Goal: Find specific page/section: Find specific page/section

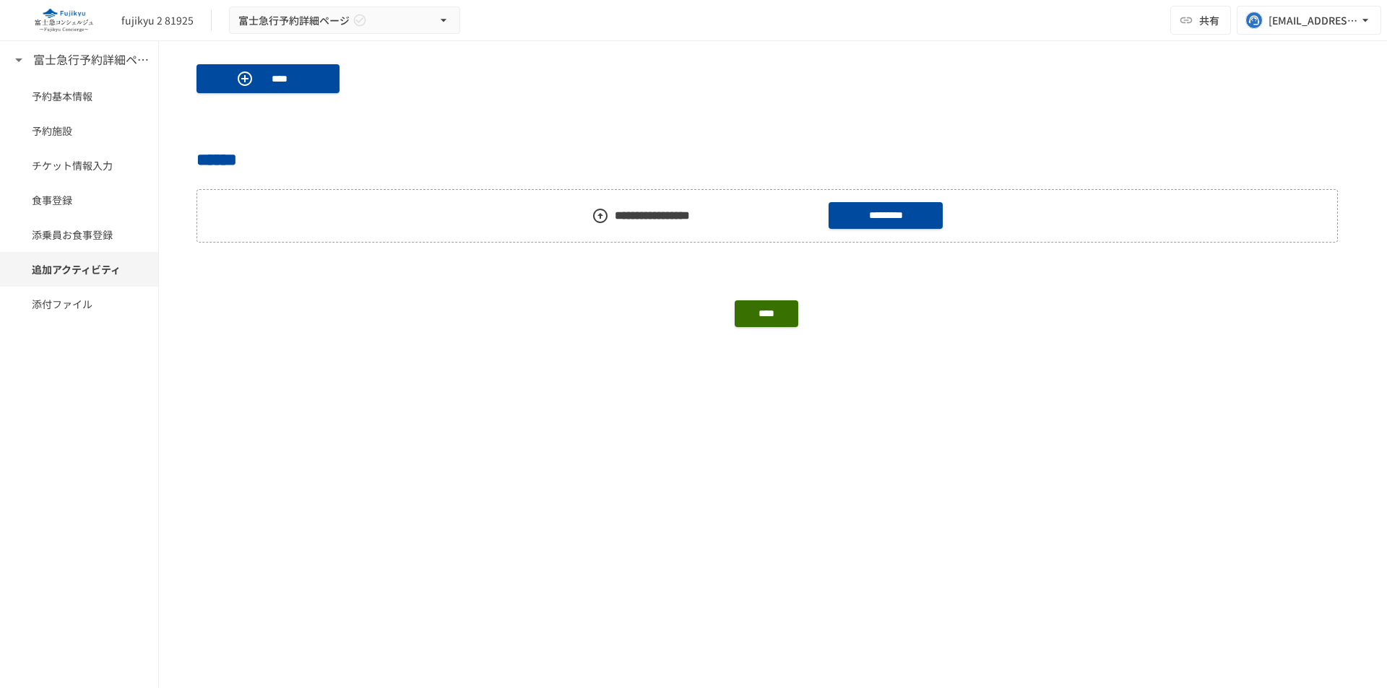
scroll to position [1187, 0]
click at [178, 369] on icon "button" at bounding box center [175, 372] width 14 height 14
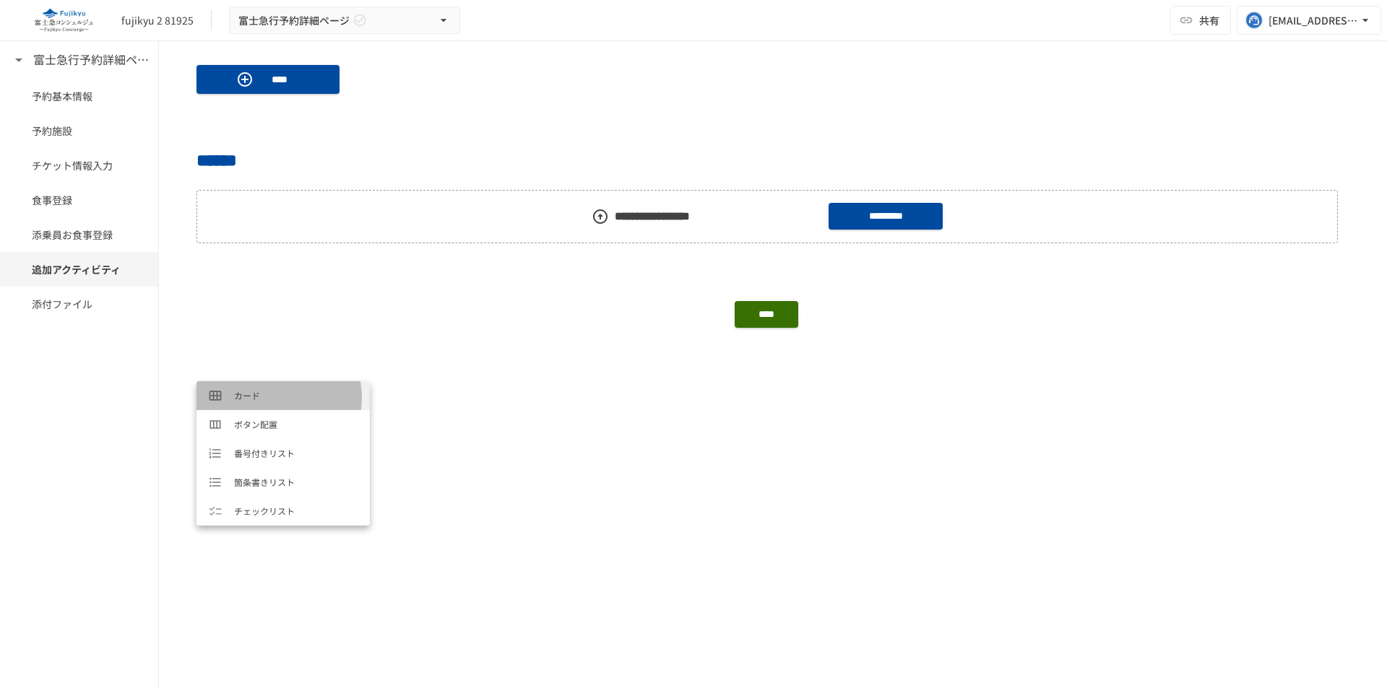
click at [277, 398] on span "カード" at bounding box center [296, 396] width 124 height 14
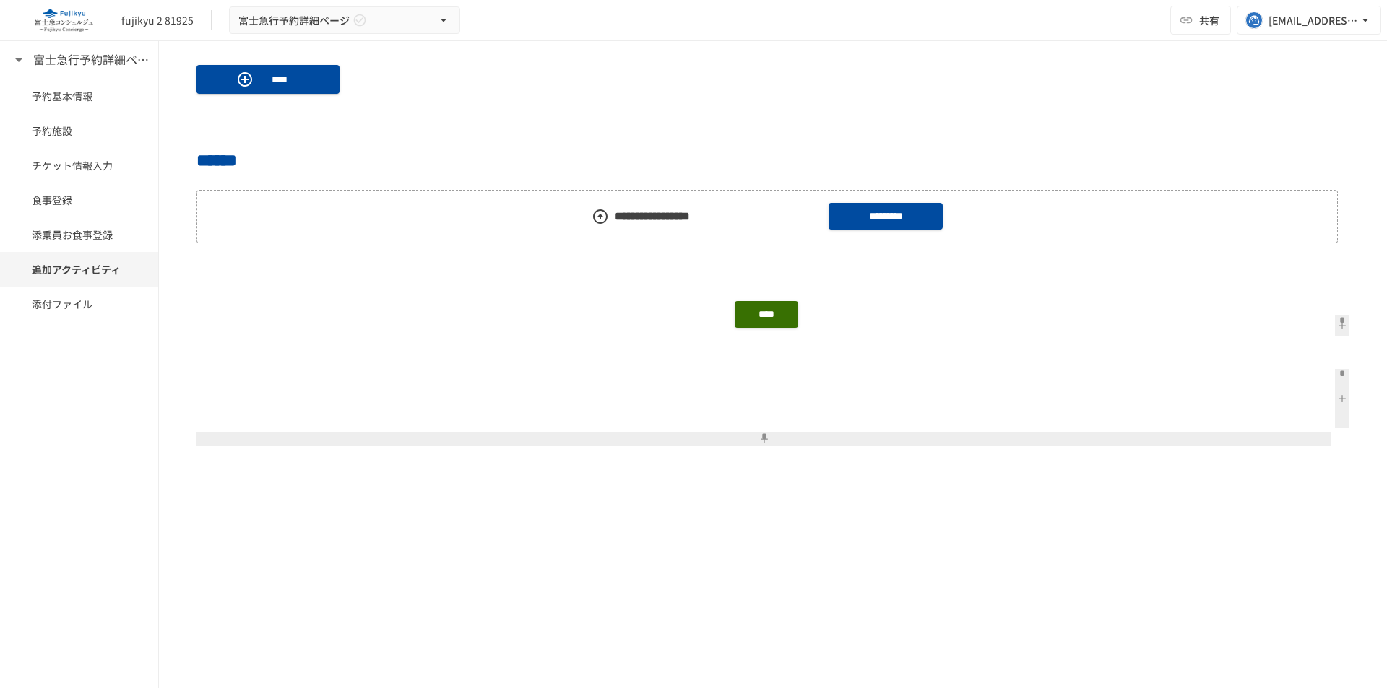
click at [1335, 400] on button at bounding box center [1342, 398] width 14 height 59
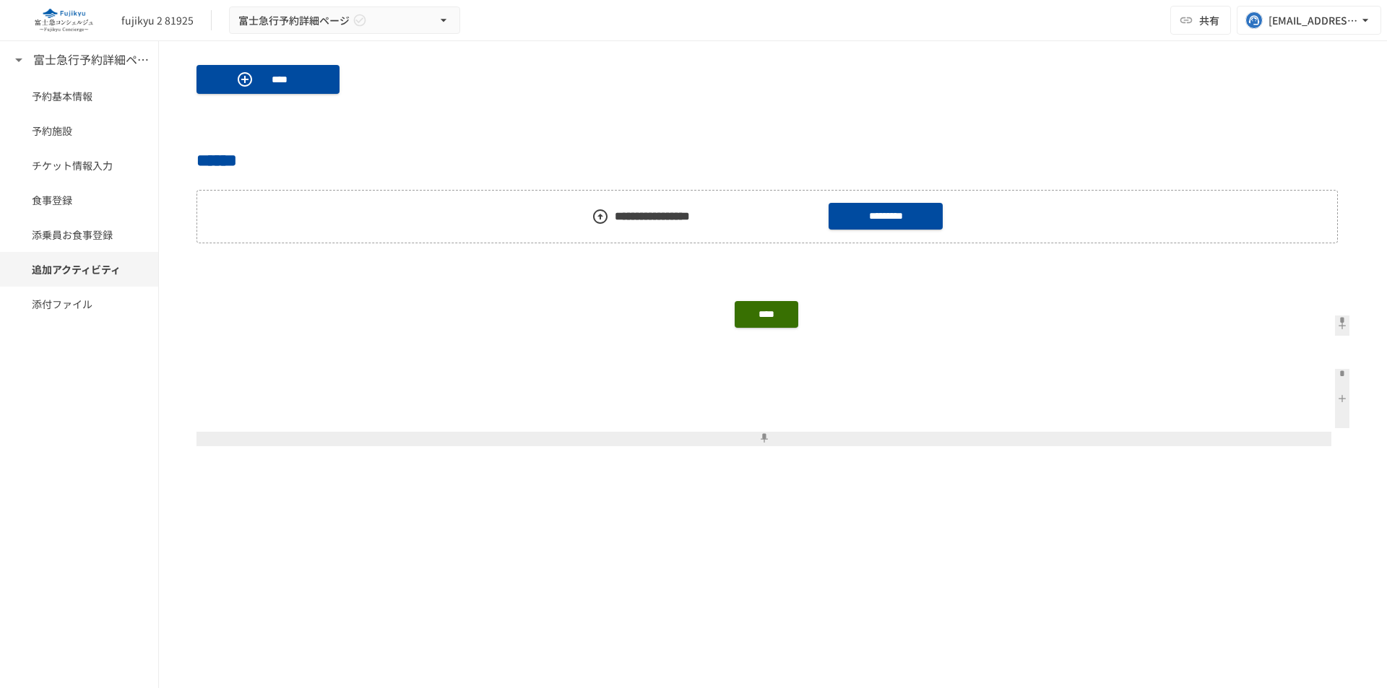
click at [1335, 397] on button at bounding box center [1342, 398] width 14 height 59
click at [555, 390] on button at bounding box center [562, 387] width 14 height 14
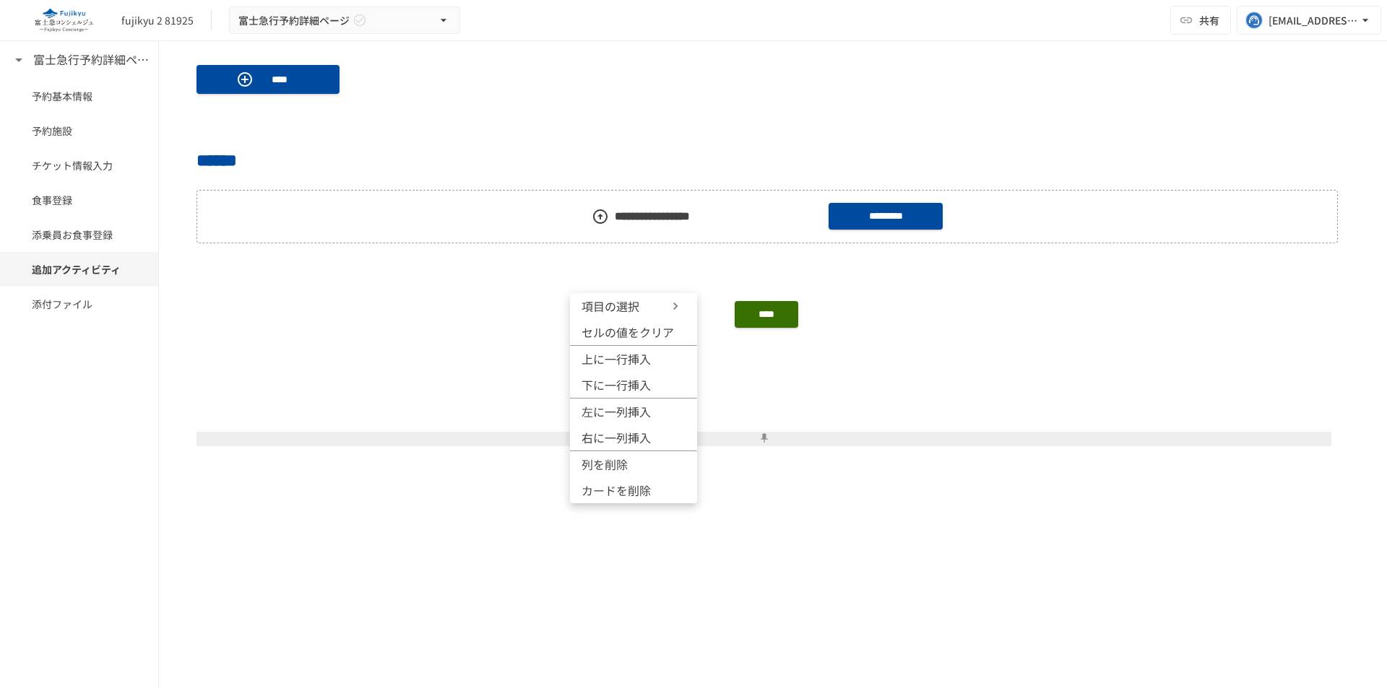
click at [628, 303] on span "項目の選択" at bounding box center [624, 306] width 87 height 17
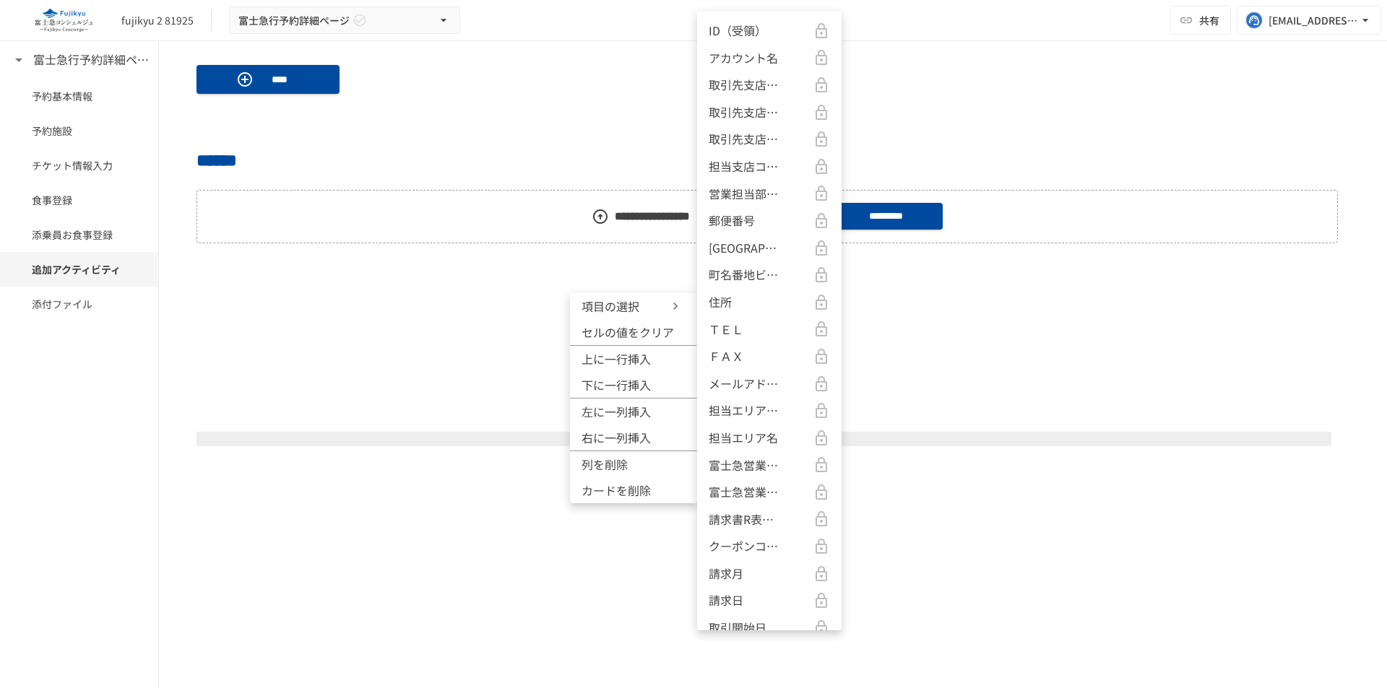
click at [754, 25] on p "ID（受領）" at bounding box center [738, 31] width 58 height 19
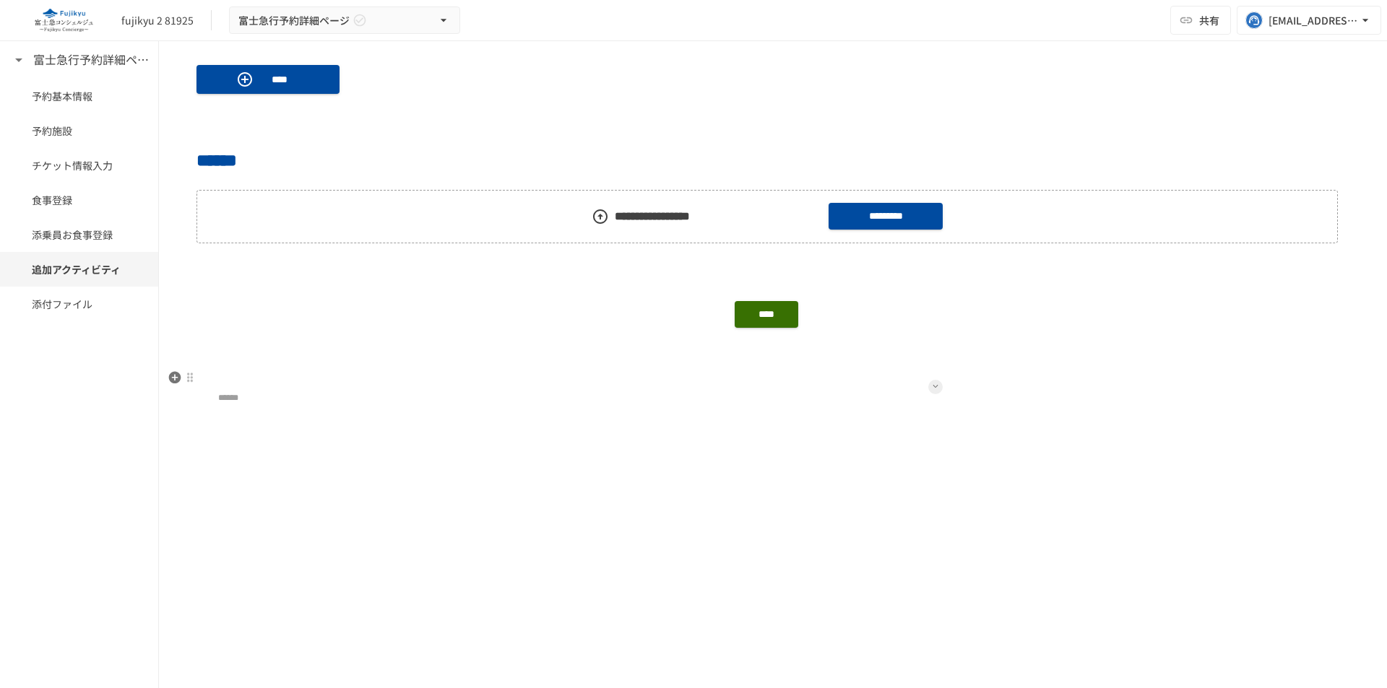
click at [933, 388] on icon at bounding box center [936, 387] width 6 height 6
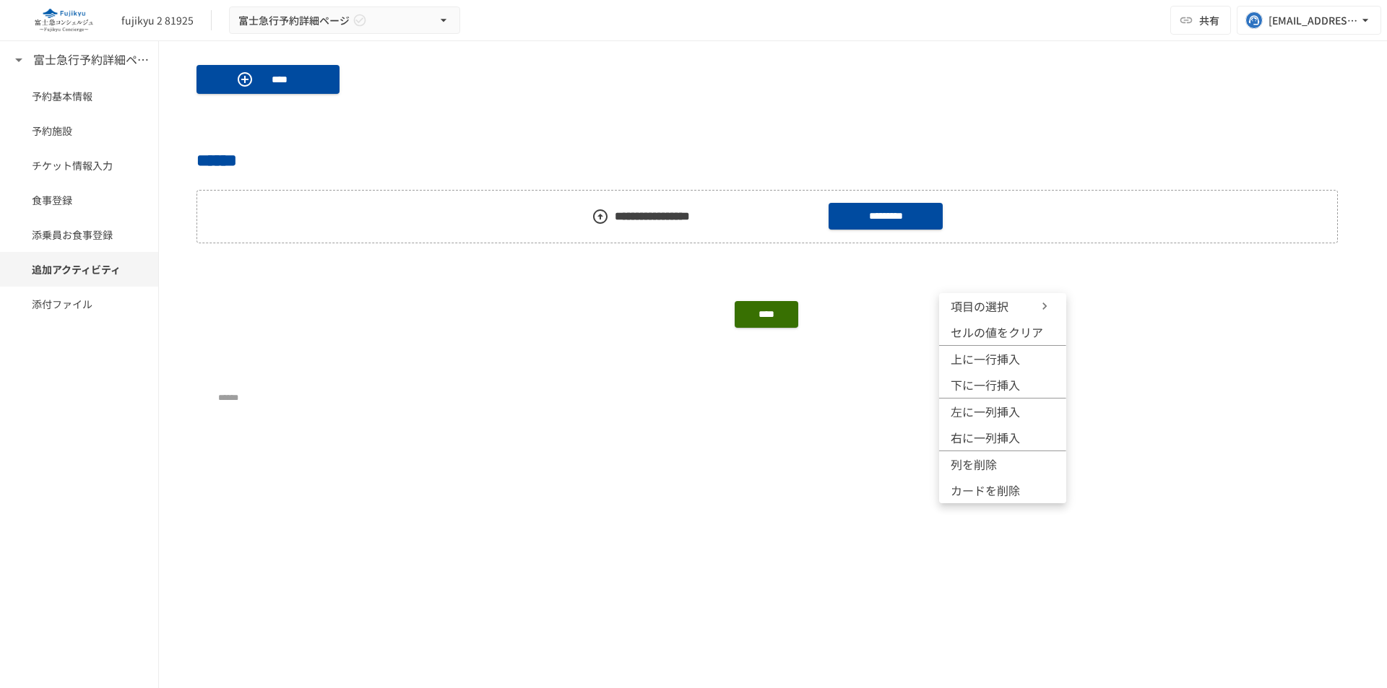
click at [995, 311] on span "項目の選択" at bounding box center [994, 306] width 87 height 17
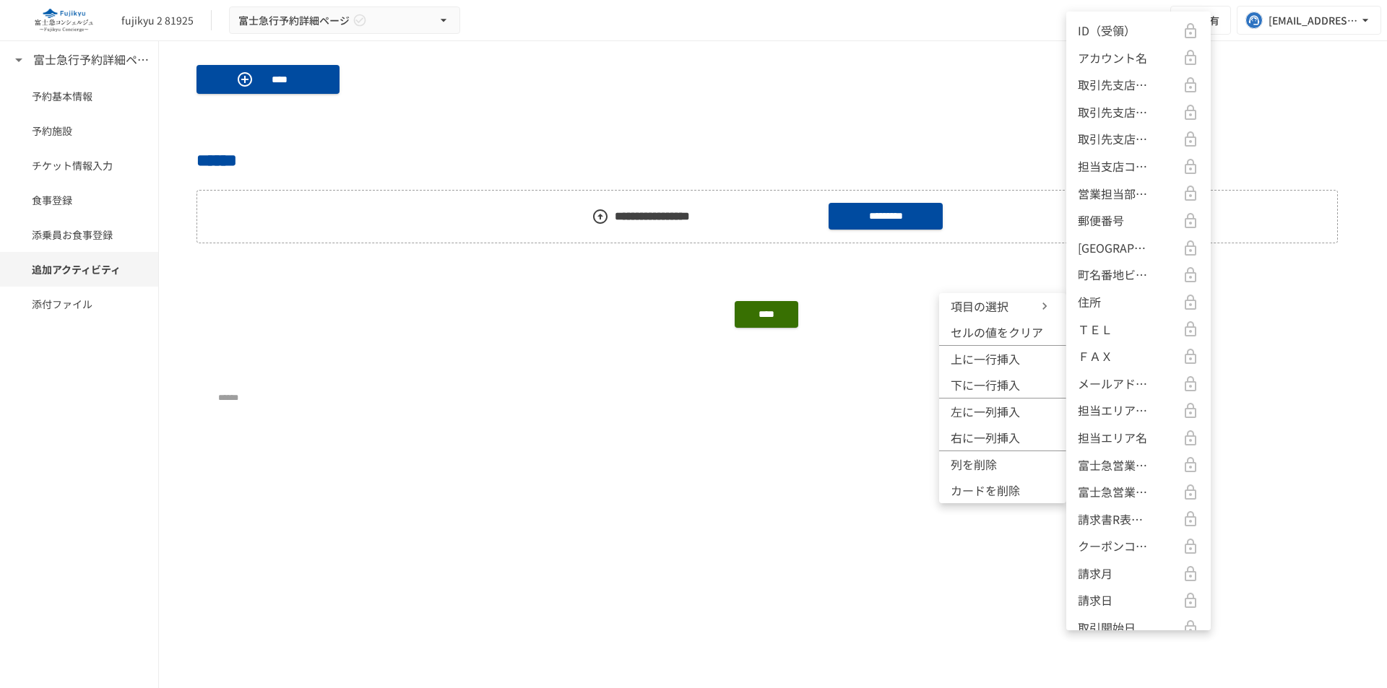
click at [1107, 61] on p "アカウント名" at bounding box center [1112, 58] width 69 height 19
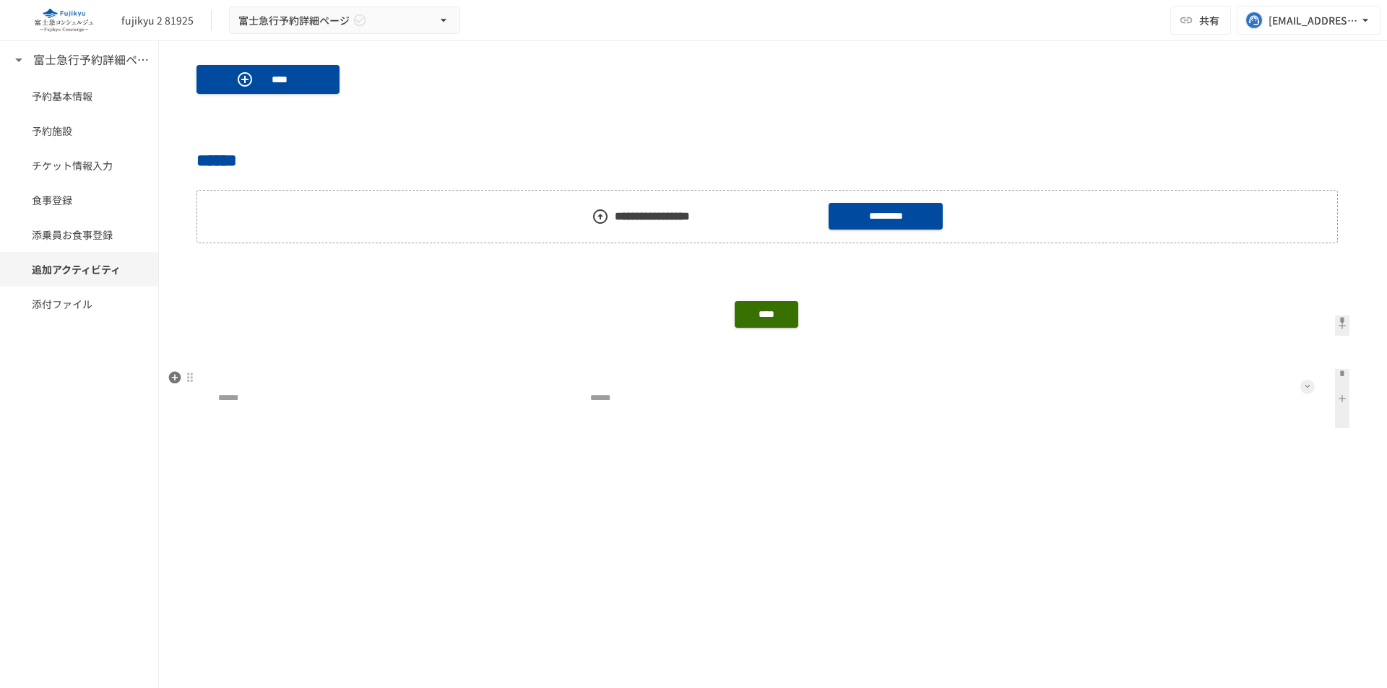
click at [1305, 386] on icon at bounding box center [1308, 387] width 6 height 6
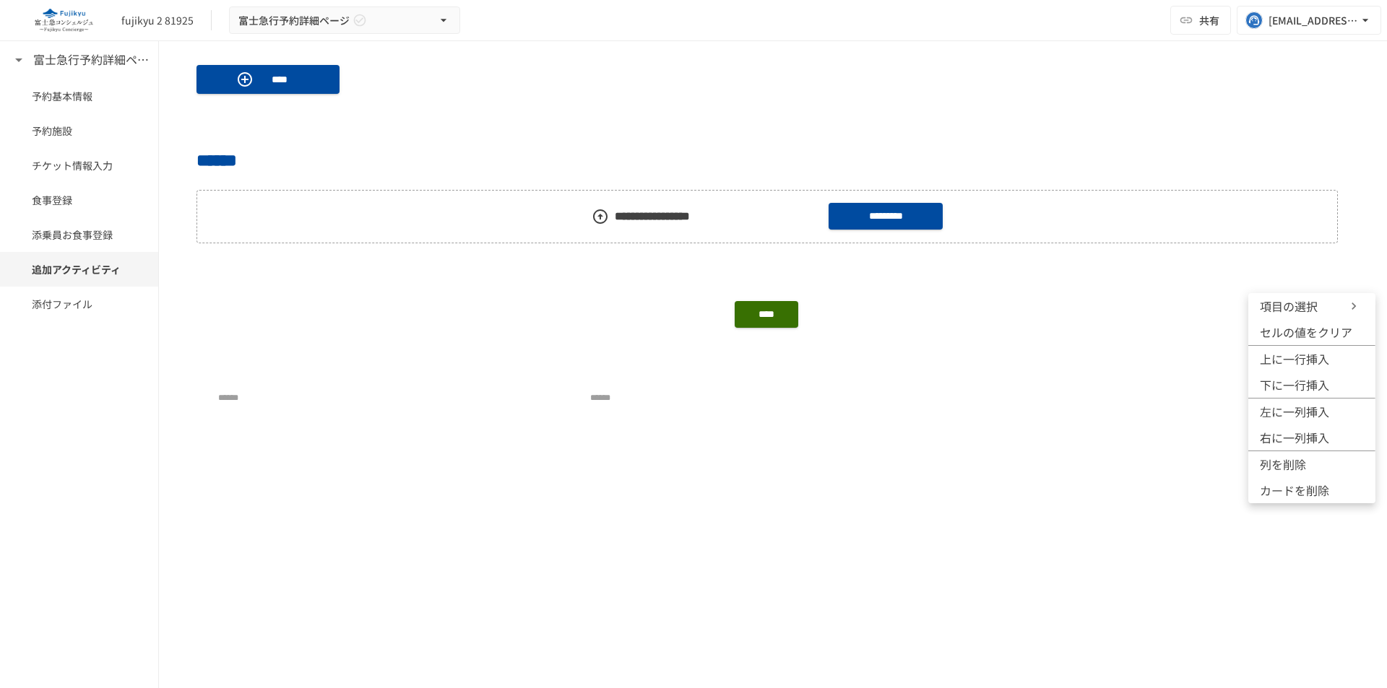
click at [1298, 302] on span "項目の選択" at bounding box center [1303, 306] width 87 height 17
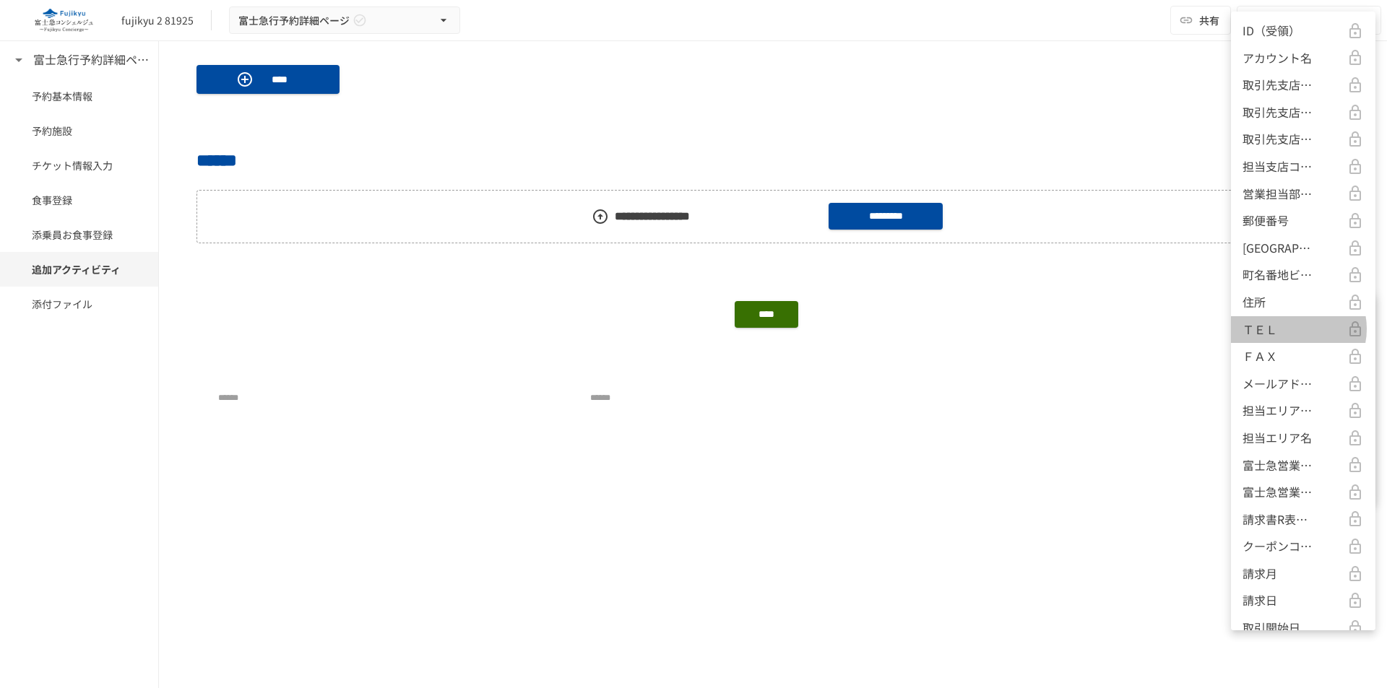
click at [1296, 329] on div "ＴＥＬ" at bounding box center [1302, 330] width 121 height 19
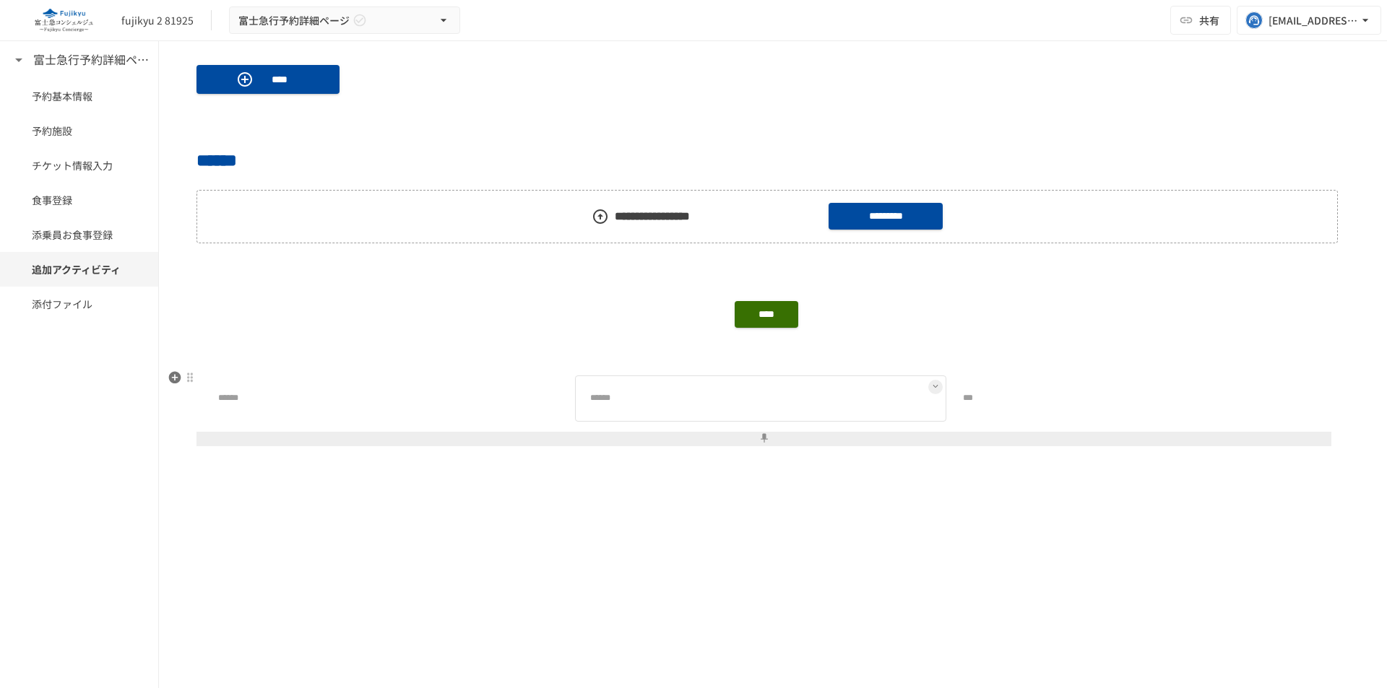
click at [800, 415] on div "******" at bounding box center [760, 399] width 371 height 46
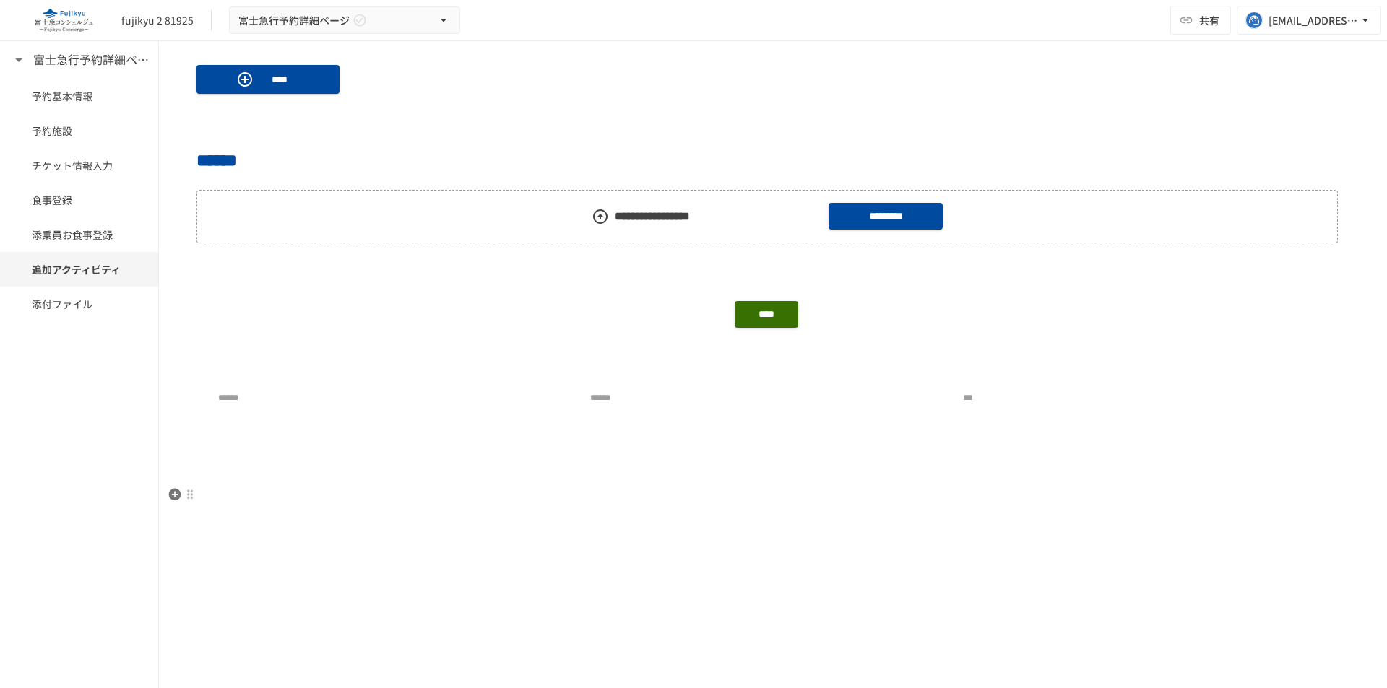
click at [795, 501] on p at bounding box center [772, 495] width 1153 height 19
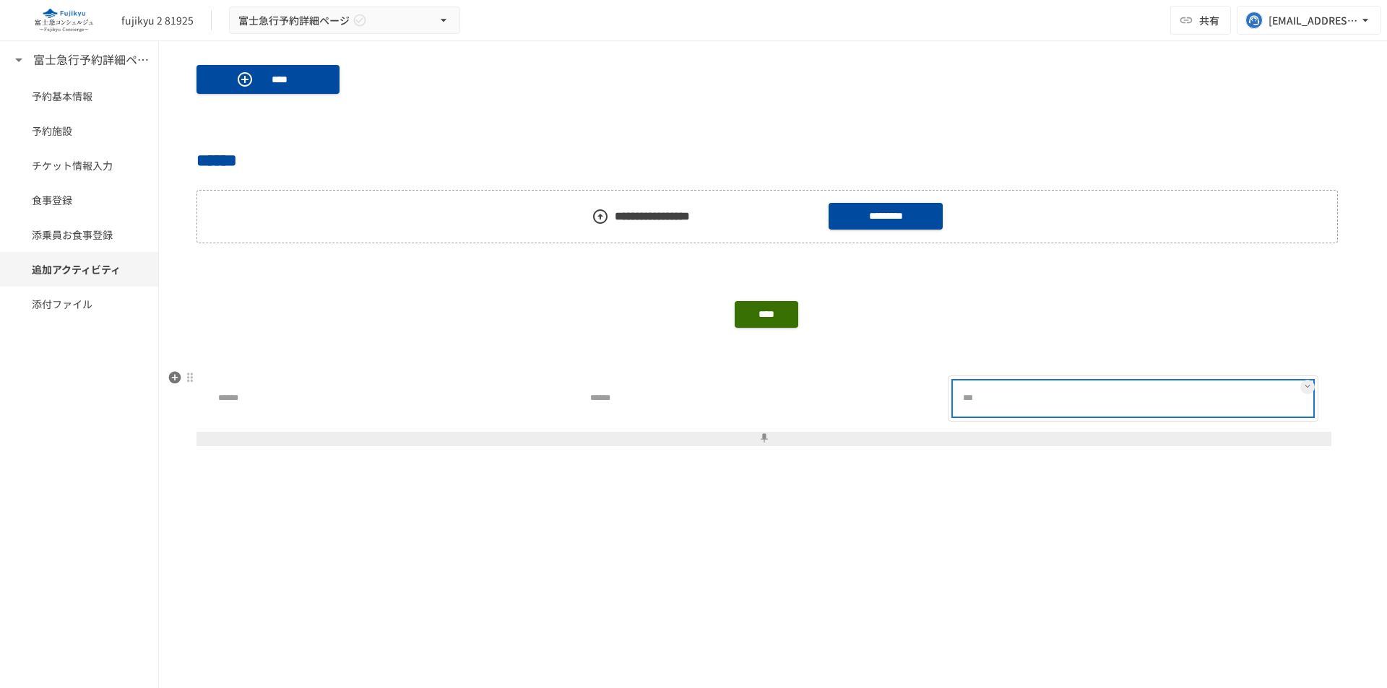
click at [1089, 397] on div at bounding box center [1179, 398] width 265 height 29
click at [1047, 444] on button at bounding box center [763, 439] width 1135 height 14
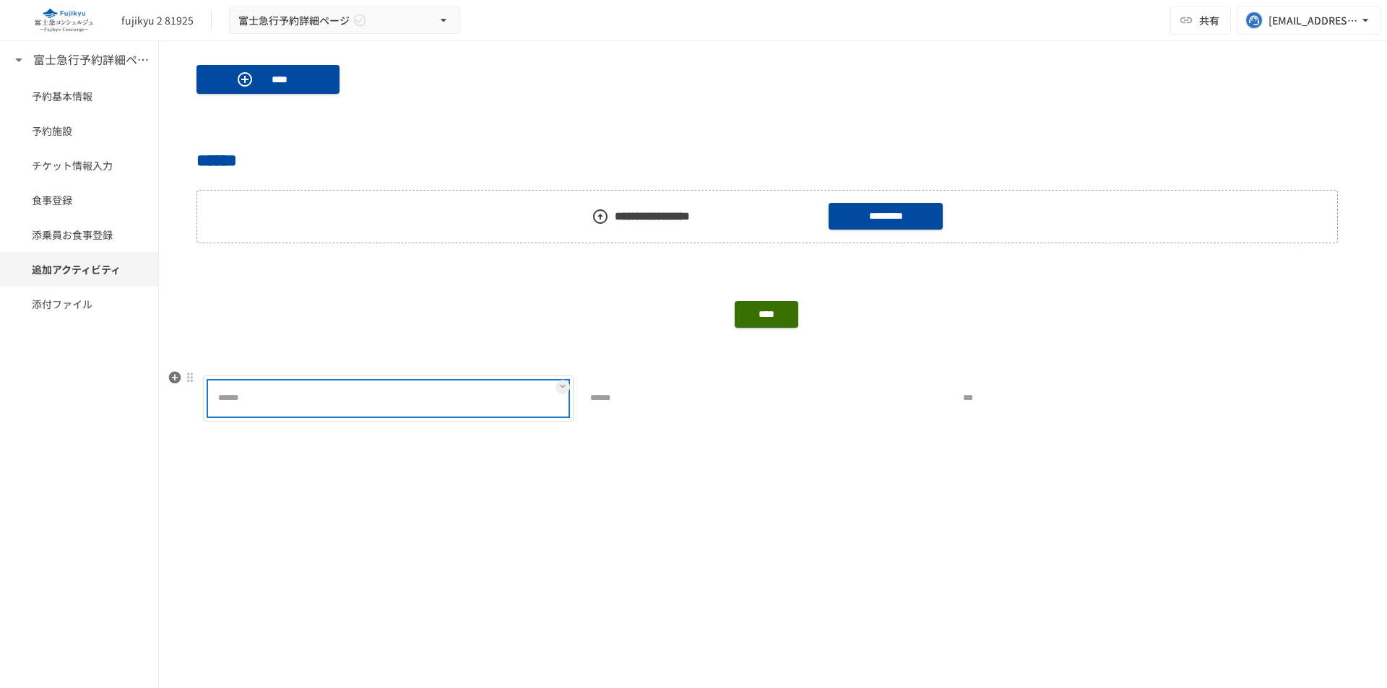
click at [453, 385] on div at bounding box center [434, 398] width 265 height 29
click at [636, 343] on div "****" at bounding box center [772, 326] width 1153 height 64
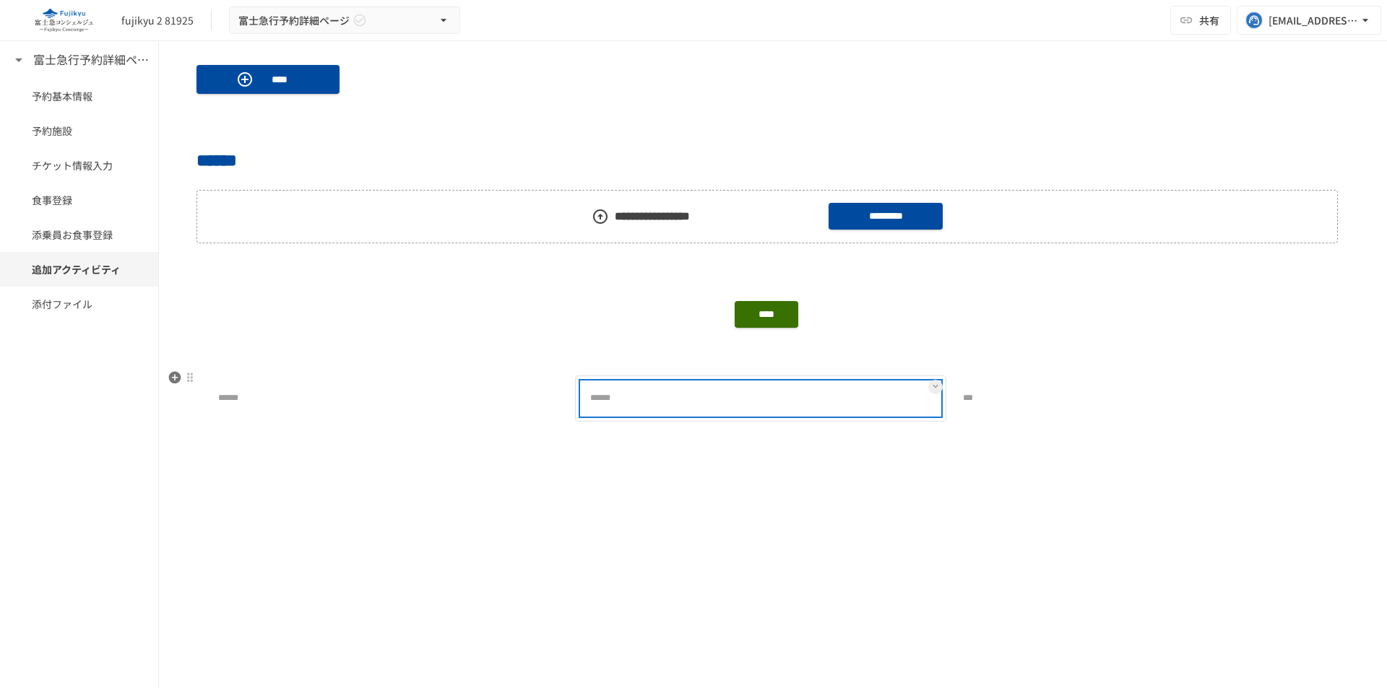
click at [837, 397] on div at bounding box center [806, 398] width 265 height 29
click at [928, 384] on button at bounding box center [935, 387] width 14 height 14
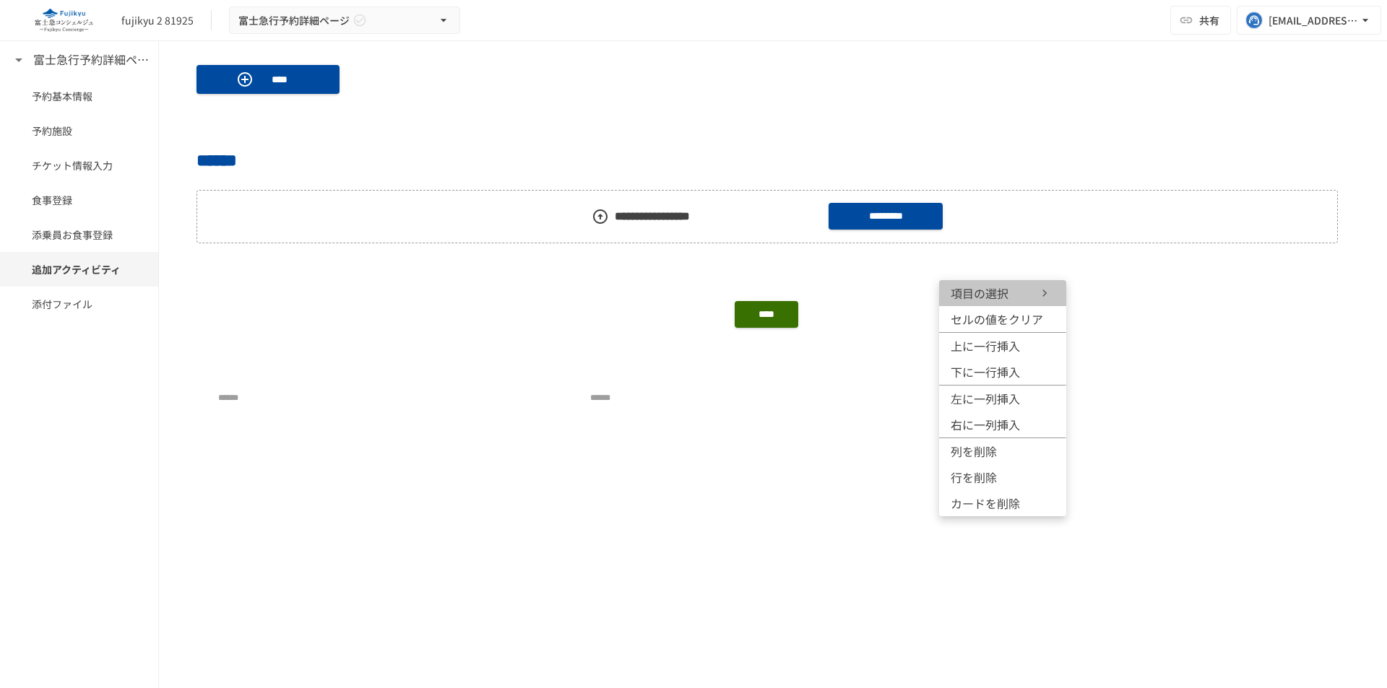
click at [974, 292] on span "項目の選択" at bounding box center [994, 293] width 87 height 17
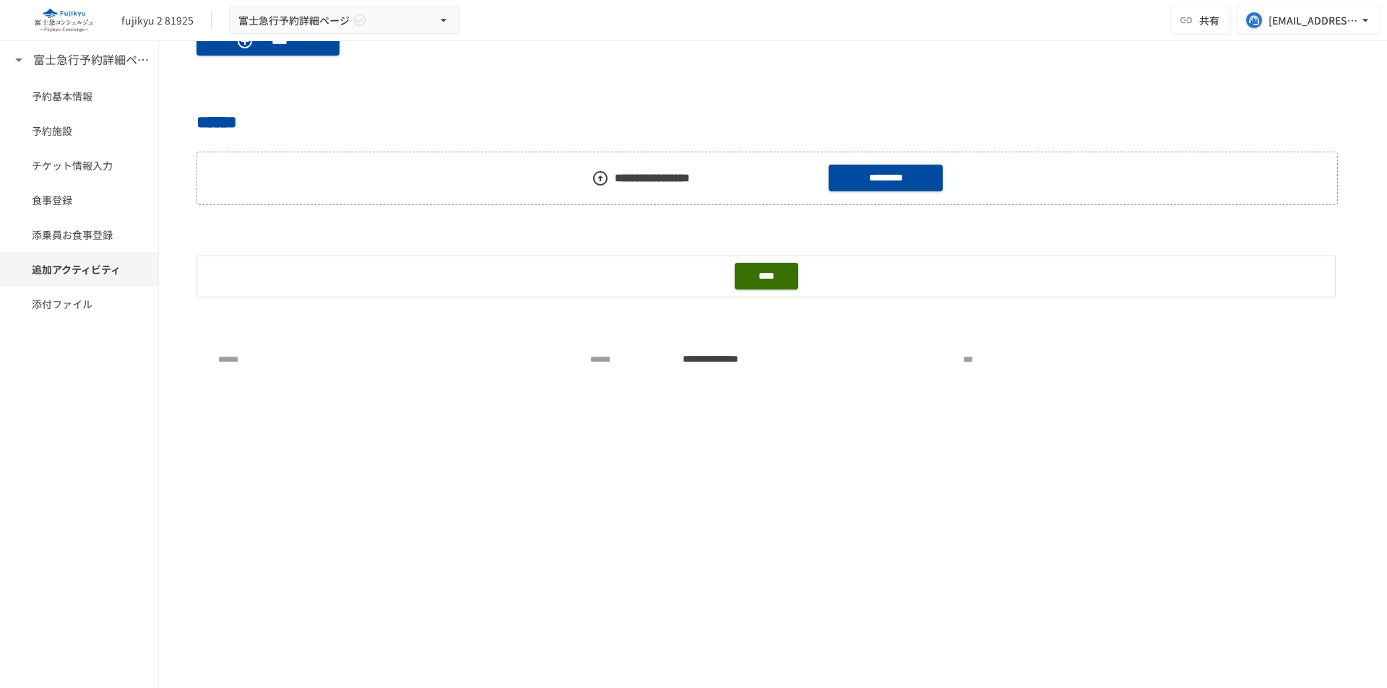
scroll to position [1228, 0]
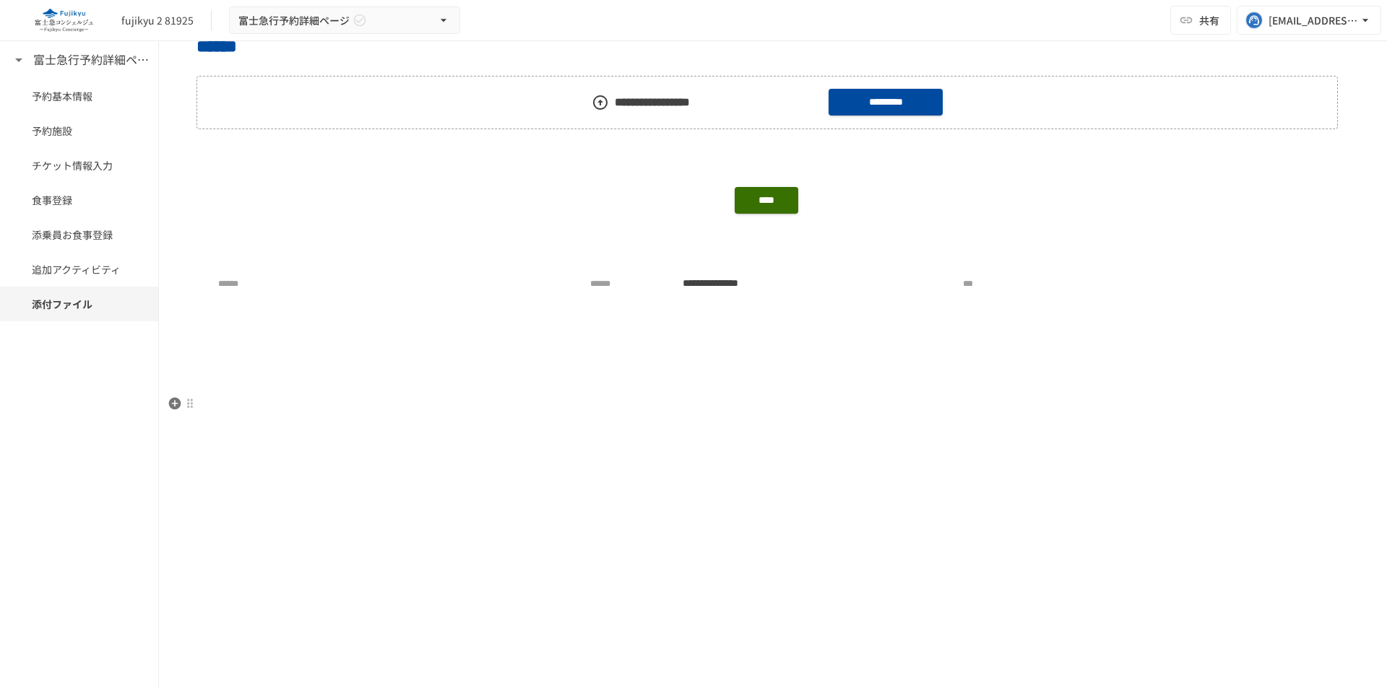
scroll to position [1300, 0]
click at [555, 326] on button at bounding box center [562, 321] width 14 height 14
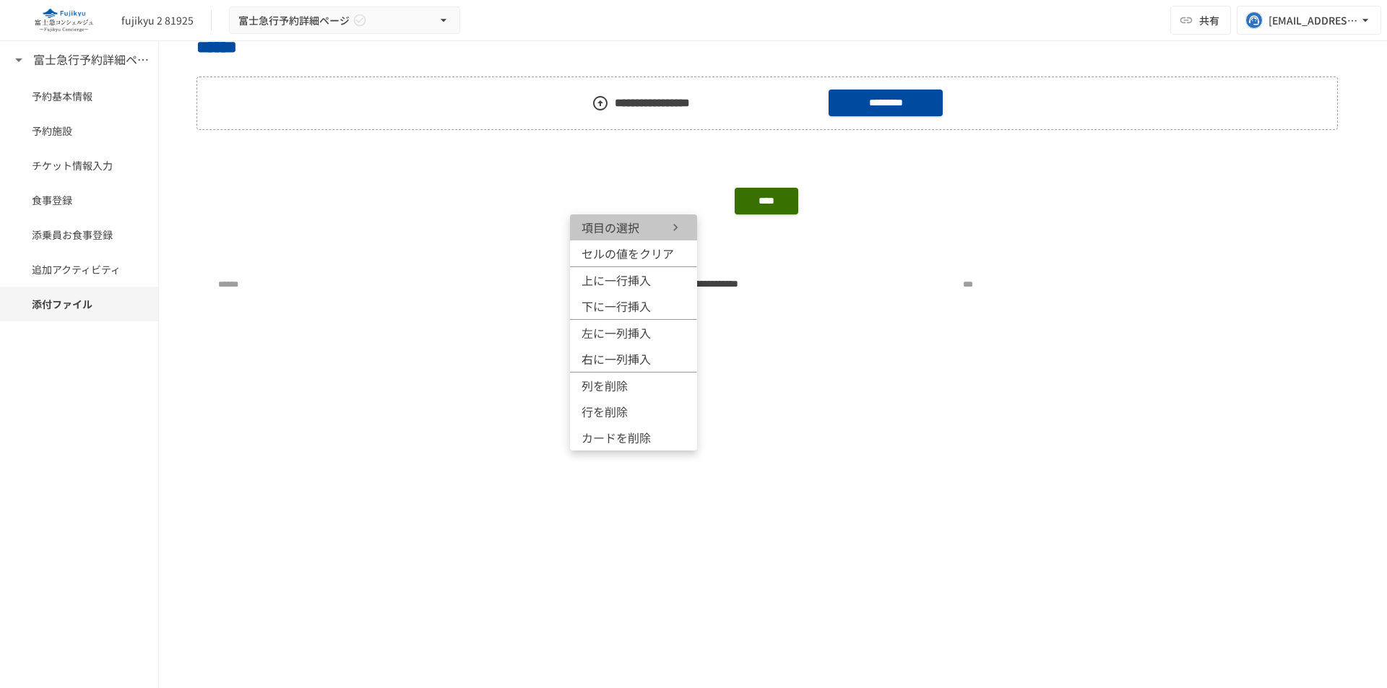
click at [661, 226] on span "項目の選択" at bounding box center [624, 227] width 87 height 17
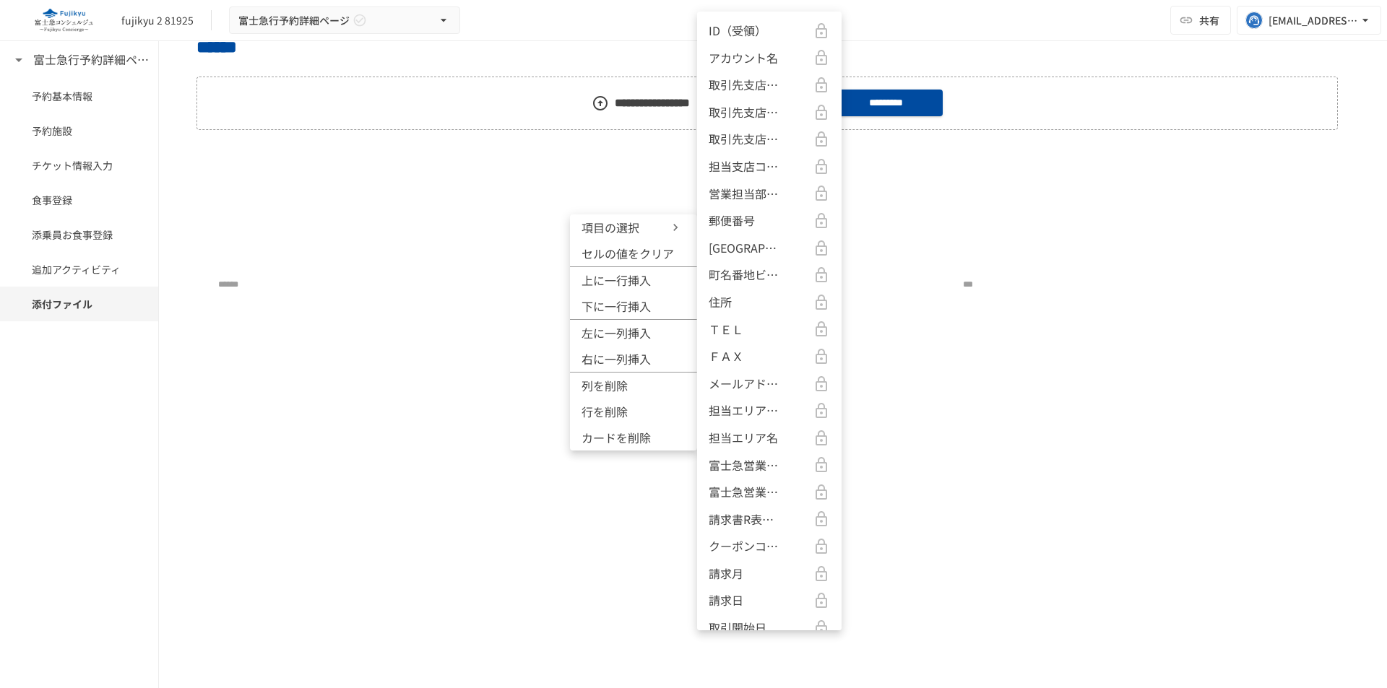
click at [733, 393] on p "メールアドレス" at bounding box center [745, 384] width 72 height 19
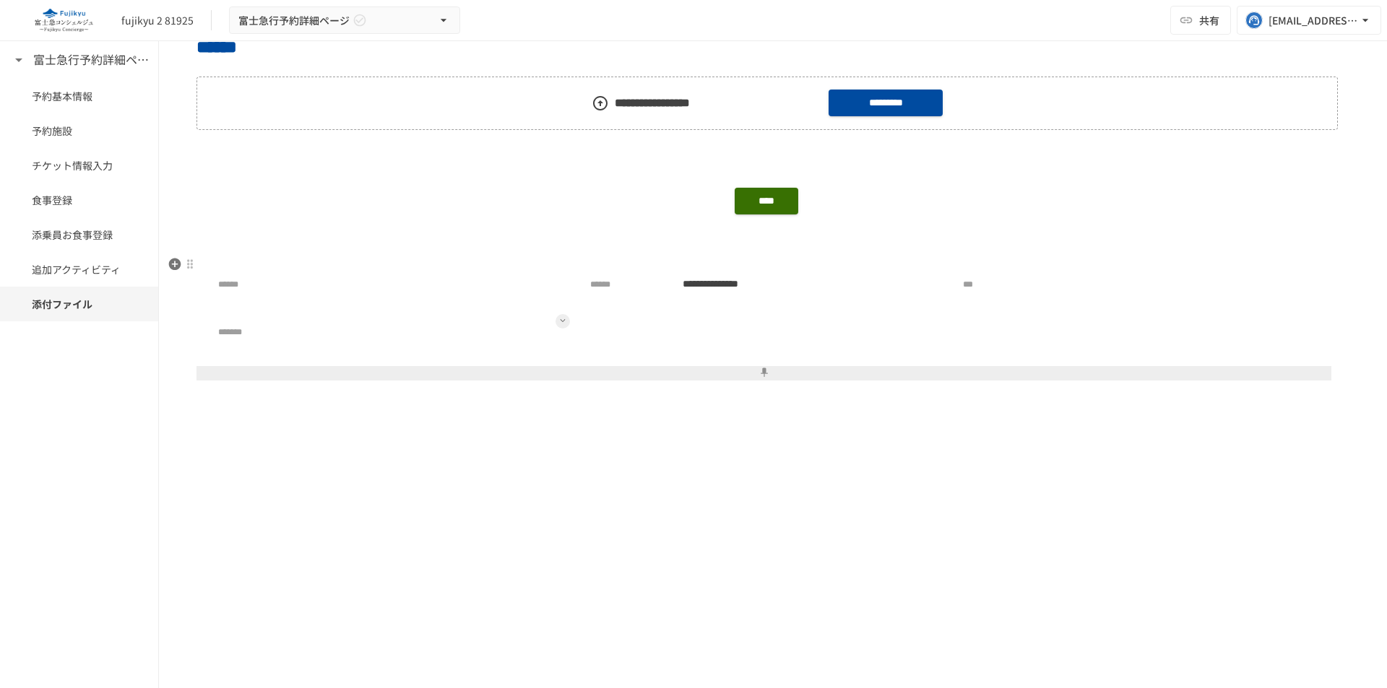
click at [559, 318] on button at bounding box center [562, 321] width 14 height 14
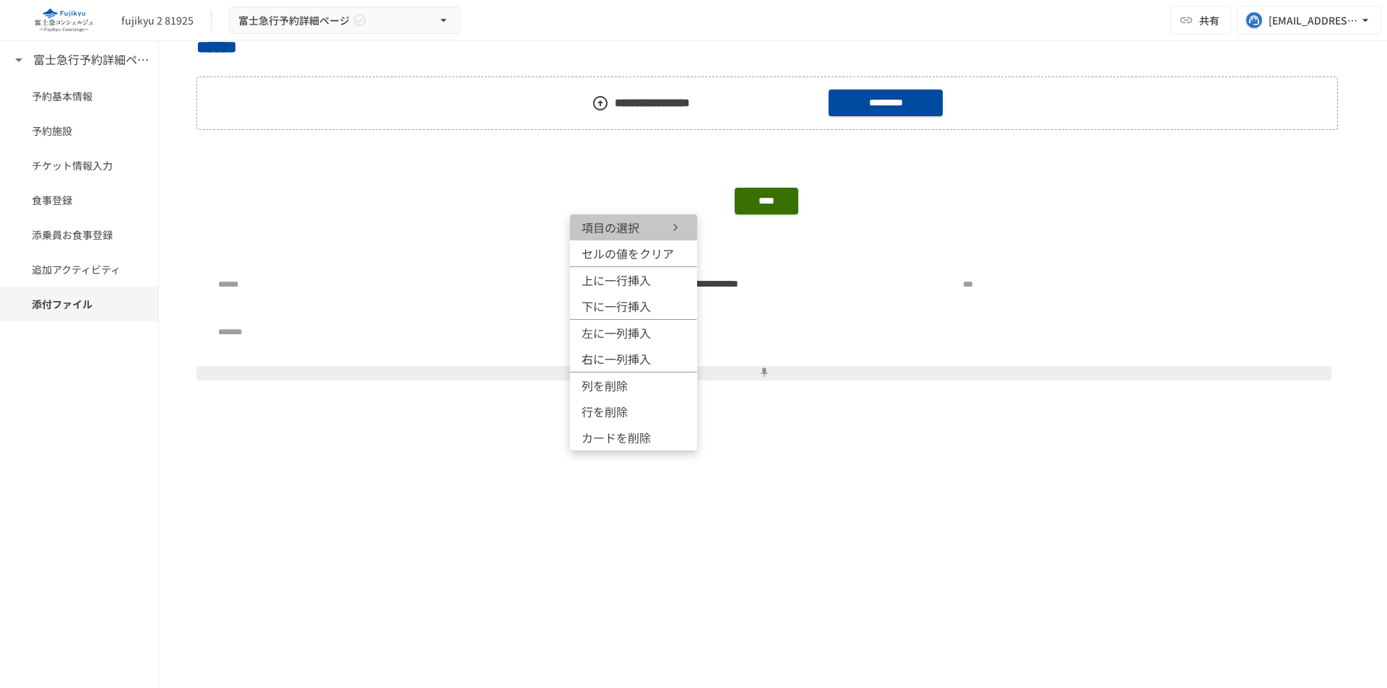
click at [663, 228] on span "項目の選択" at bounding box center [624, 227] width 87 height 17
click at [820, 231] on icon at bounding box center [821, 227] width 17 height 17
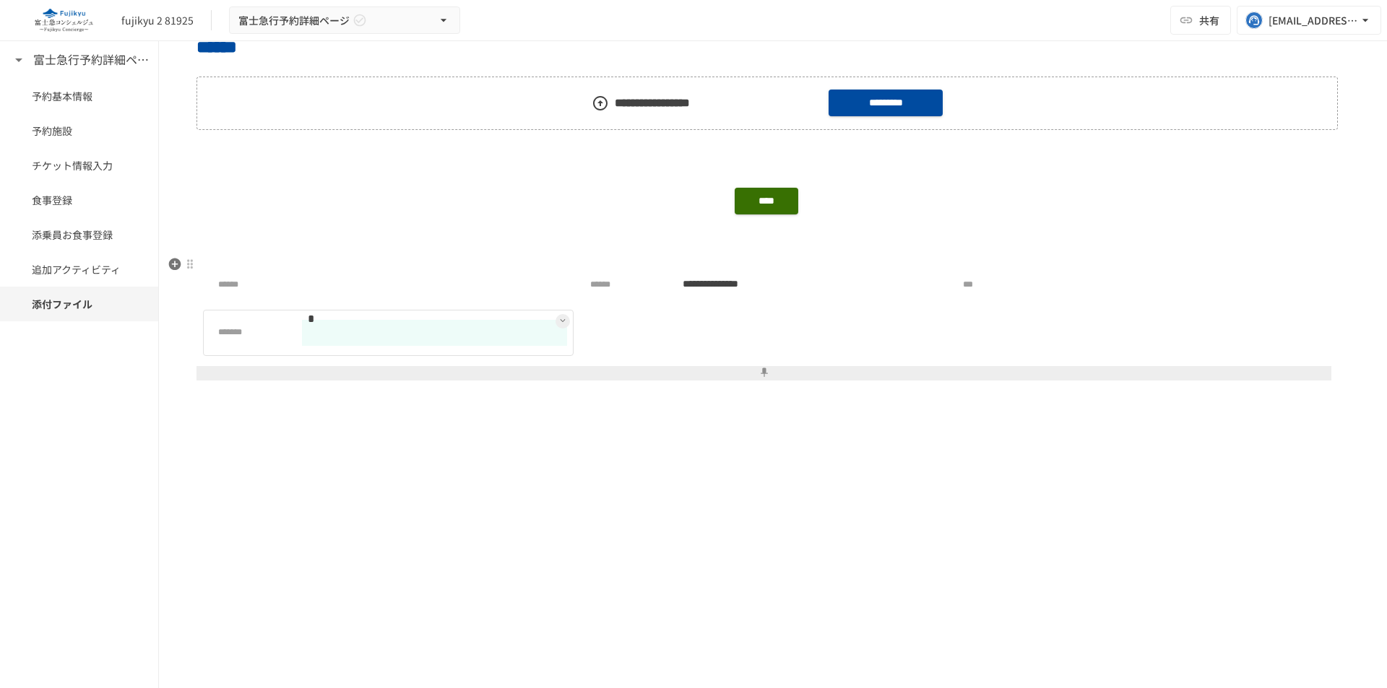
click at [503, 343] on input "text" at bounding box center [434, 333] width 265 height 26
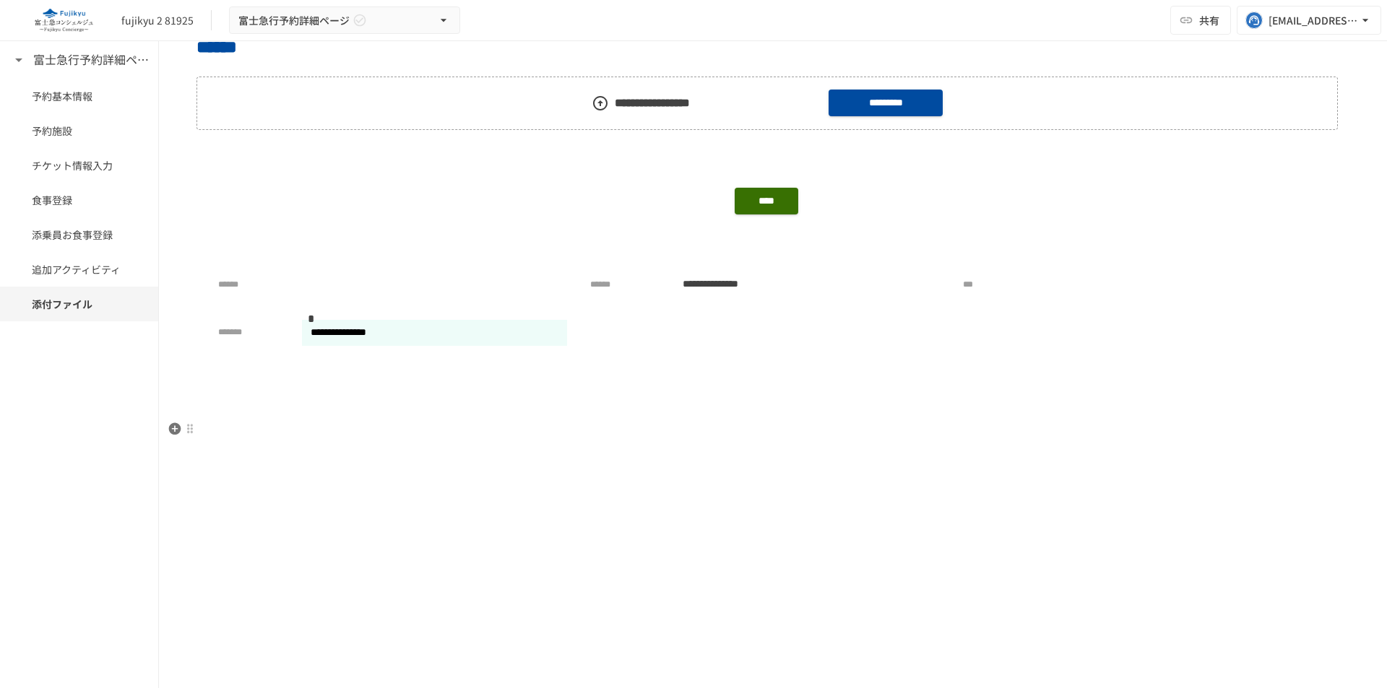
type input "**********"
click at [475, 495] on p at bounding box center [772, 503] width 1153 height 19
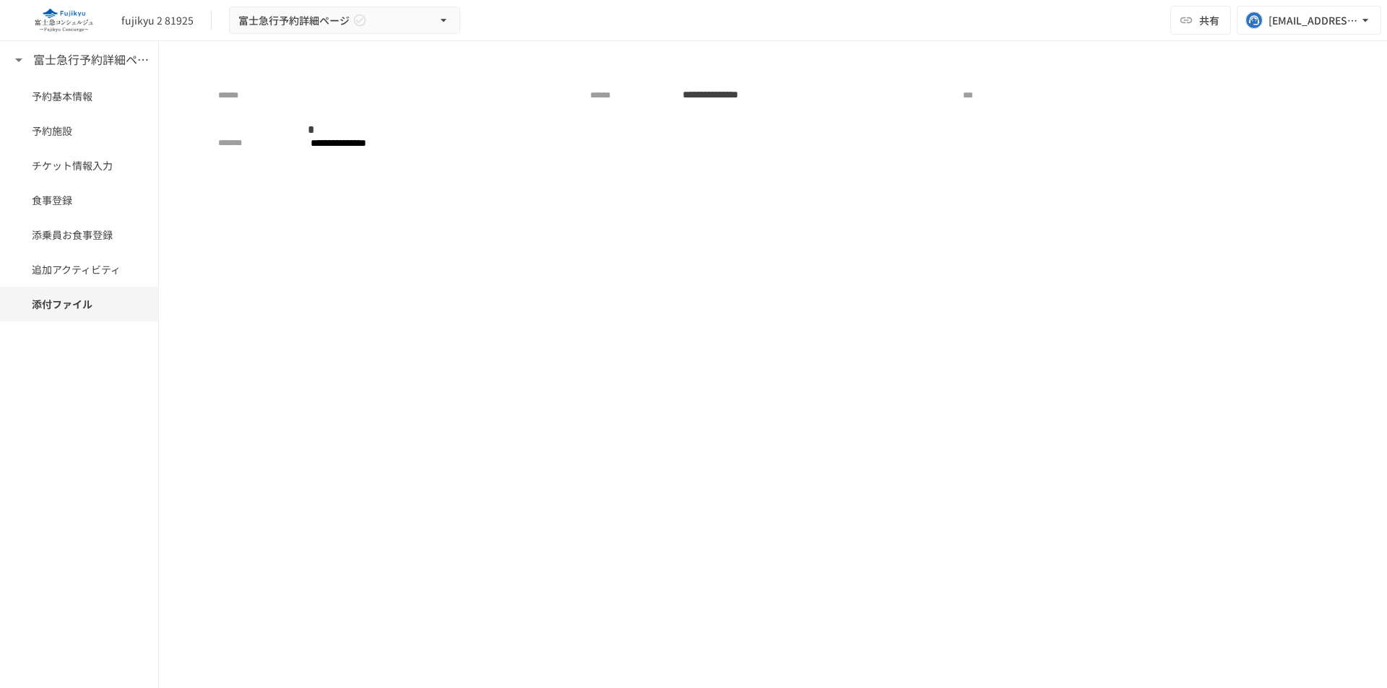
scroll to position [1300, 0]
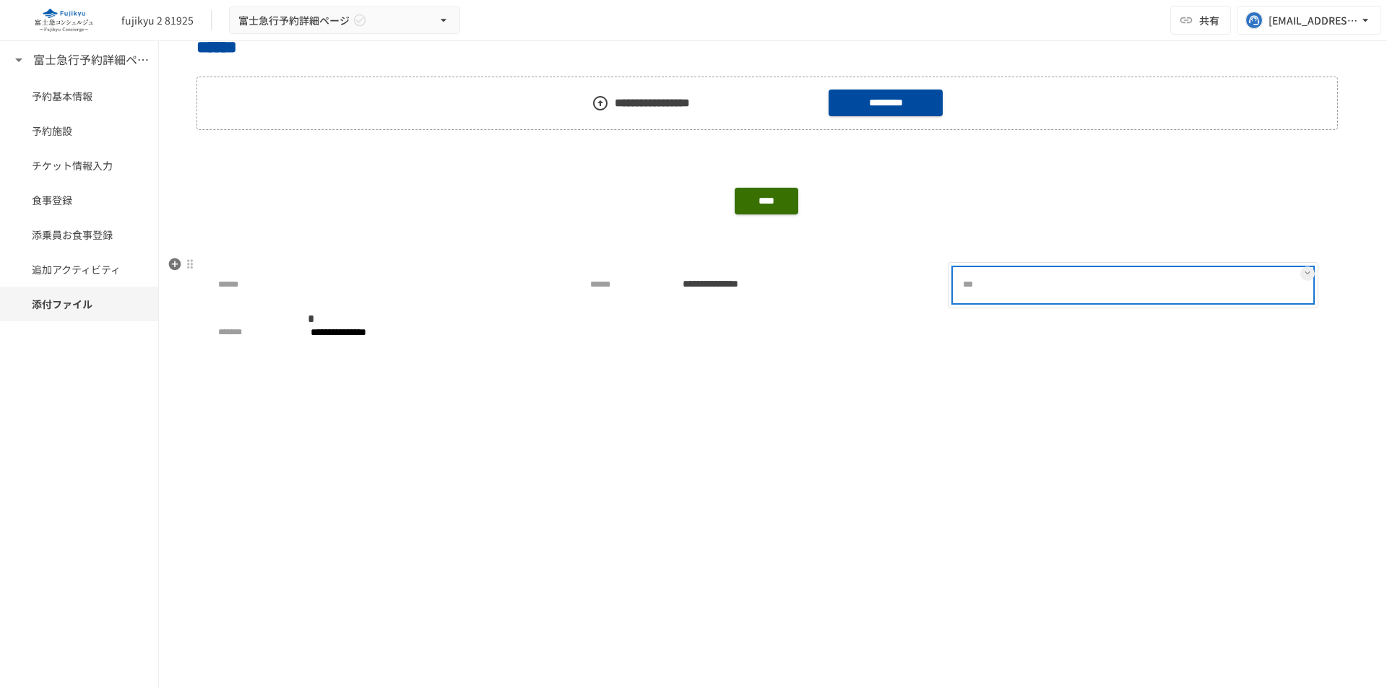
click at [1073, 296] on div at bounding box center [1179, 285] width 265 height 29
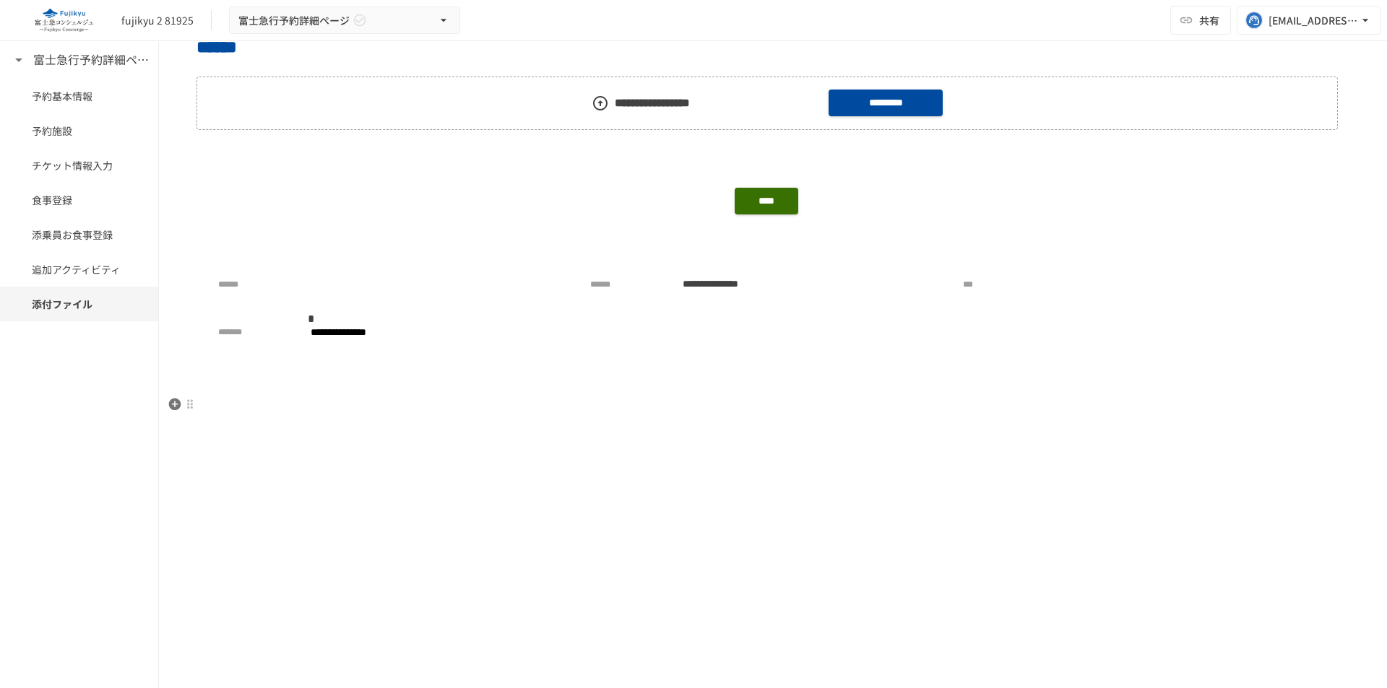
click at [1000, 403] on p at bounding box center [772, 405] width 1153 height 19
